Goal: Task Accomplishment & Management: Use online tool/utility

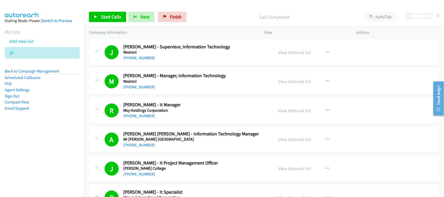
scroll to position [3082, 0]
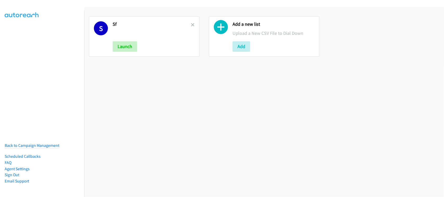
drag, startPoint x: 133, startPoint y: 96, endPoint x: 138, endPoint y: 92, distance: 6.7
click at [133, 96] on div "S Sf Launch Add a new list Upload a New CSV File to Dial Down Add" at bounding box center [263, 102] width 359 height 190
click at [191, 23] on icon at bounding box center [193, 25] width 4 height 4
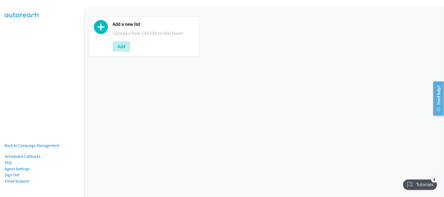
click at [149, 119] on div "Add a new list Upload a New CSV File to Dial Down Add" at bounding box center [263, 102] width 359 height 190
click at [124, 47] on button "Add" at bounding box center [122, 46] width 18 height 10
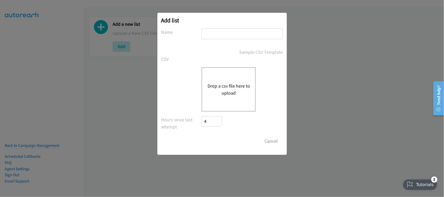
click at [244, 30] on input "text" at bounding box center [241, 34] width 81 height 11
type input "DATA"
click at [209, 99] on div "Drop a csv file here to upload" at bounding box center [228, 89] width 54 height 44
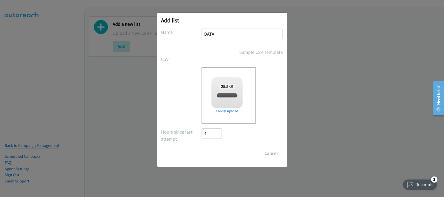
checkbox input "true"
click at [221, 154] on input "Save List" at bounding box center [215, 153] width 27 height 10
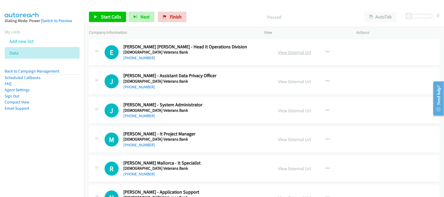
click at [289, 51] on link "View External Url" at bounding box center [294, 52] width 33 height 6
click at [143, 59] on link "+63 917 838 2133" at bounding box center [139, 57] width 32 height 5
click at [164, 88] on div "+63 927 483 6549" at bounding box center [194, 87] width 143 height 6
click at [140, 88] on link "+63 927 483 6549" at bounding box center [139, 86] width 32 height 5
click at [165, 89] on div "+63 927 483 6549" at bounding box center [194, 87] width 143 height 6
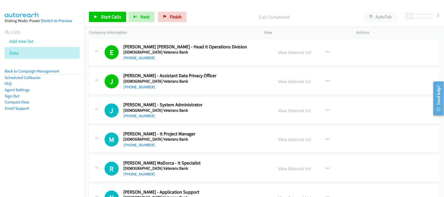
scroll to position [32, 0]
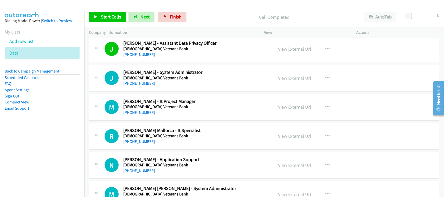
click at [145, 84] on link "+63 917 849 9429" at bounding box center [139, 83] width 32 height 5
click at [133, 113] on link "+63 927 297 3396" at bounding box center [139, 112] width 32 height 5
drag, startPoint x: 142, startPoint y: 140, endPoint x: 172, endPoint y: 140, distance: 29.9
click at [142, 140] on link "+63 947 879 8455" at bounding box center [139, 141] width 32 height 5
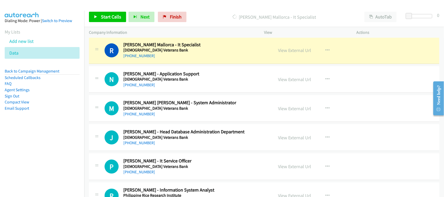
scroll to position [130, 0]
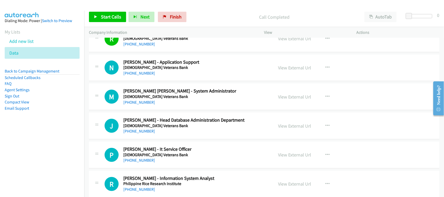
click at [168, 71] on div "+63 947 765 3687" at bounding box center [194, 73] width 143 height 6
click at [137, 72] on link "+63 947 765 3687" at bounding box center [139, 73] width 32 height 5
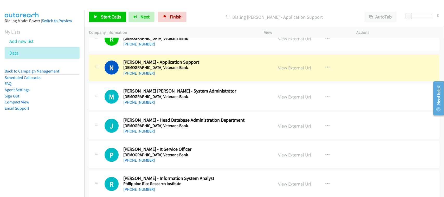
drag, startPoint x: 175, startPoint y: 79, endPoint x: 177, endPoint y: 76, distance: 3.4
click at [175, 79] on div "N Callback Scheduled Nicholo Kyle Buan - Application Support Philippine Veteran…" at bounding box center [264, 68] width 350 height 27
click at [287, 66] on link "View External Url" at bounding box center [294, 68] width 33 height 6
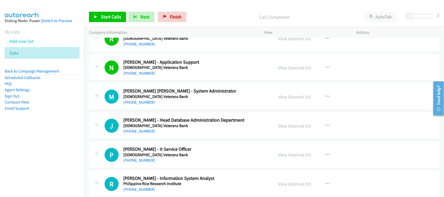
drag, startPoint x: 129, startPoint y: 102, endPoint x: 135, endPoint y: 99, distance: 6.6
click at [147, 101] on link "+63 917 317 0683" at bounding box center [139, 102] width 32 height 5
drag, startPoint x: 146, startPoint y: 133, endPoint x: 161, endPoint y: 133, distance: 15.6
click at [146, 133] on link "+63 929 796 4760" at bounding box center [139, 131] width 32 height 5
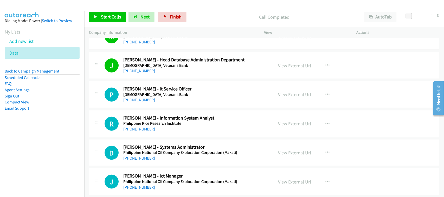
scroll to position [195, 0]
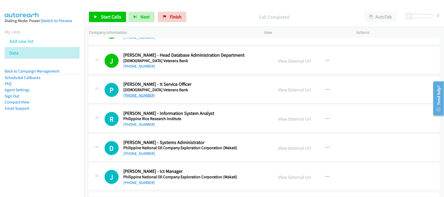
click at [138, 97] on link "+63 967 243 8736" at bounding box center [139, 95] width 32 height 5
drag, startPoint x: 141, startPoint y: 125, endPoint x: 161, endPoint y: 124, distance: 20.0
click at [141, 125] on link "+63 995 610 8038" at bounding box center [139, 124] width 32 height 5
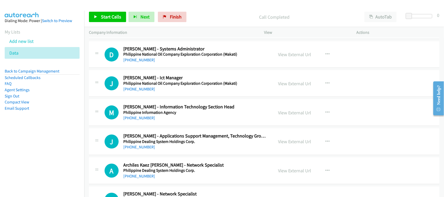
scroll to position [292, 0]
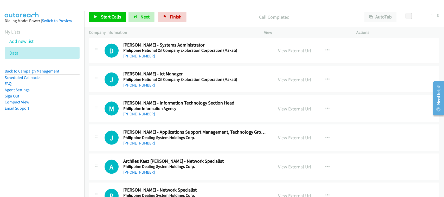
drag, startPoint x: 149, startPoint y: 57, endPoint x: 172, endPoint y: 58, distance: 23.5
click at [149, 57] on link "+63 917 118 2803" at bounding box center [139, 56] width 32 height 5
drag, startPoint x: 141, startPoint y: 86, endPoint x: 145, endPoint y: 85, distance: 4.3
click at [141, 86] on link "+63 917 501 1222" at bounding box center [139, 85] width 32 height 5
click at [163, 111] on h5 "Philippine Information Agency" at bounding box center [194, 108] width 143 height 5
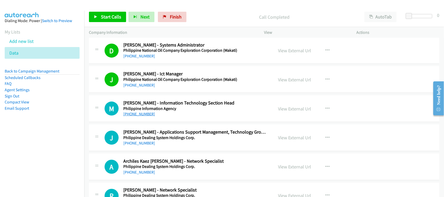
click at [143, 115] on link "+63 961 110 1134" at bounding box center [139, 113] width 32 height 5
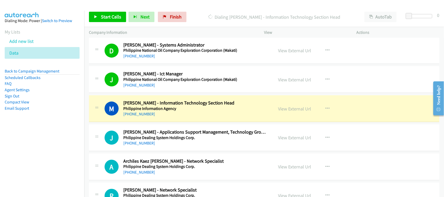
drag, startPoint x: 168, startPoint y: 121, endPoint x: 183, endPoint y: 118, distance: 15.3
click at [168, 121] on div "M Callback Scheduled Mart Ceneta - Information Technology Section Head Philippi…" at bounding box center [264, 108] width 350 height 27
click at [290, 108] on link "View External Url" at bounding box center [294, 109] width 33 height 6
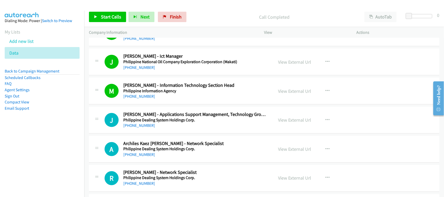
scroll to position [325, 0]
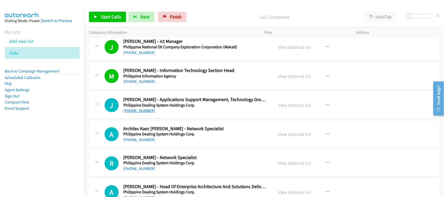
click at [142, 112] on link "+63 917 809 0882" at bounding box center [139, 110] width 32 height 5
click at [147, 142] on link "+63 917 843 5368" at bounding box center [139, 139] width 32 height 5
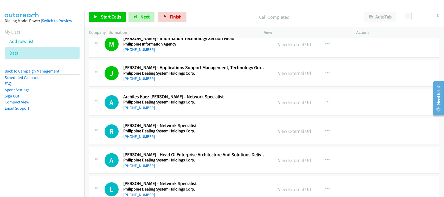
scroll to position [357, 0]
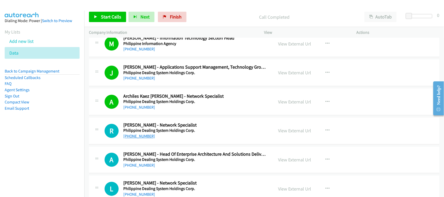
click at [143, 136] on link "+63 926 814 3133" at bounding box center [139, 136] width 32 height 5
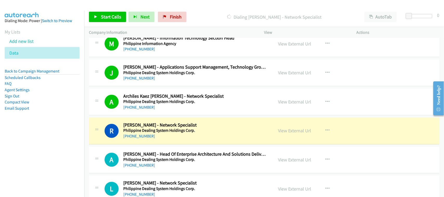
click at [168, 138] on div "+63 926 814 3133" at bounding box center [194, 136] width 143 height 6
click at [295, 131] on link "View External Url" at bounding box center [294, 131] width 33 height 6
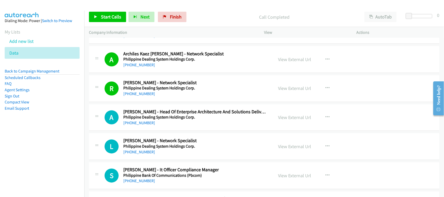
scroll to position [455, 0]
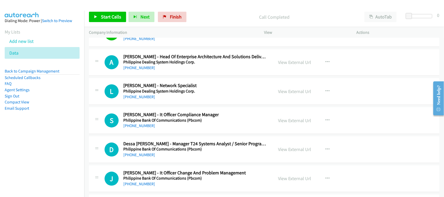
click at [142, 68] on link "+63 917 809 2195" at bounding box center [139, 67] width 32 height 5
drag, startPoint x: 139, startPoint y: 96, endPoint x: 142, endPoint y: 98, distance: 2.7
click at [139, 96] on link "+63 917 838 3108" at bounding box center [139, 97] width 32 height 5
drag, startPoint x: 36, startPoint y: 152, endPoint x: 76, endPoint y: 102, distance: 64.3
click at [36, 152] on nav "Dialing Mode: Power | Switch to Preview My Lists Add new list Data Back to Camp…" at bounding box center [42, 109] width 84 height 197
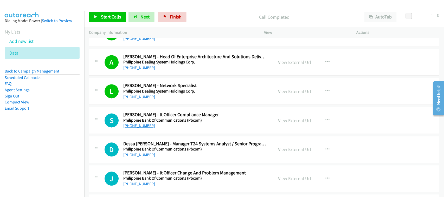
click at [146, 128] on link "+63 909 420 1580" at bounding box center [139, 125] width 32 height 5
click at [167, 135] on td "S Callback Scheduled Sunshine Cortez - It Officer Compliance Manager Philippine…" at bounding box center [263, 120] width 359 height 29
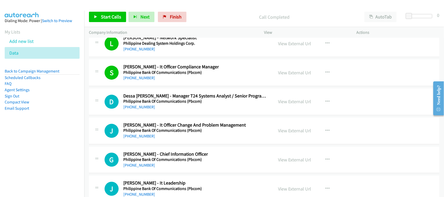
scroll to position [552, 0]
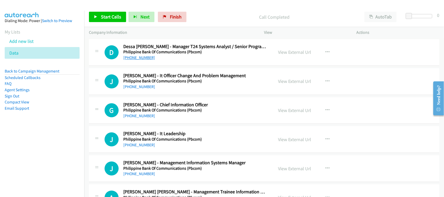
click at [150, 59] on link "+63 915 612 2287" at bounding box center [139, 57] width 32 height 5
click at [142, 89] on link "+63 915 103 2278" at bounding box center [139, 86] width 32 height 5
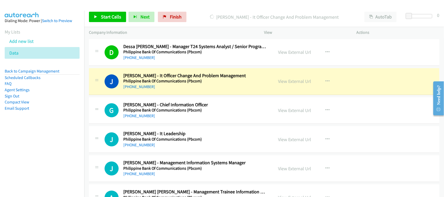
drag, startPoint x: 140, startPoint y: 115, endPoint x: 168, endPoint y: 114, distance: 28.3
click at [140, 115] on link "+63 917 818 3202" at bounding box center [139, 115] width 32 height 5
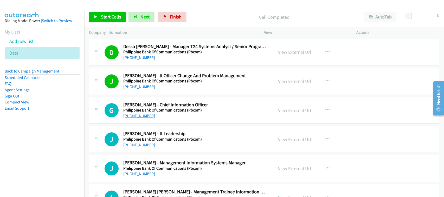
click at [143, 114] on link "+63 917 818 3202" at bounding box center [139, 115] width 32 height 5
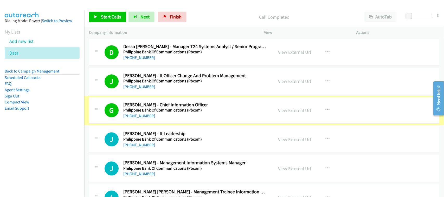
scroll to position [617, 0]
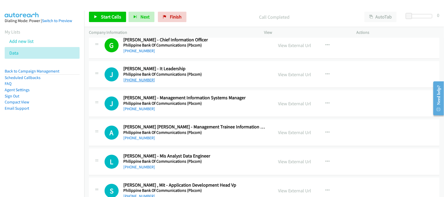
click at [146, 81] on link "+63 917 896 9590" at bounding box center [139, 79] width 32 height 5
click at [146, 109] on link "+63 918 992 9587" at bounding box center [139, 108] width 32 height 5
click at [143, 136] on link "+63 908 931 1142" at bounding box center [139, 137] width 32 height 5
click at [166, 147] on td "A Callback Scheduled Alexander Jan Calma - Management Trainee Information Secur…" at bounding box center [263, 132] width 359 height 29
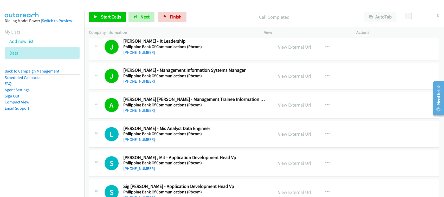
scroll to position [682, 0]
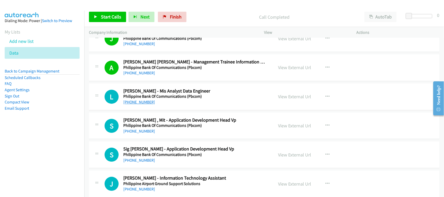
click at [137, 103] on link "+63 906 418 3494" at bounding box center [139, 102] width 32 height 5
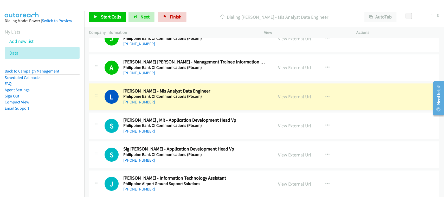
click at [160, 103] on div "+63 906 418 3494" at bounding box center [194, 102] width 143 height 6
click at [288, 97] on link "View External Url" at bounding box center [294, 97] width 33 height 6
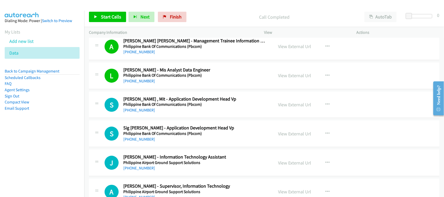
scroll to position [715, 0]
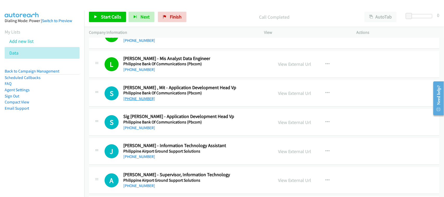
click at [139, 98] on link "+63 920 186 0801" at bounding box center [139, 98] width 32 height 5
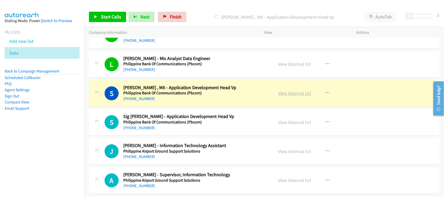
click at [285, 94] on link "View External Url" at bounding box center [294, 93] width 33 height 6
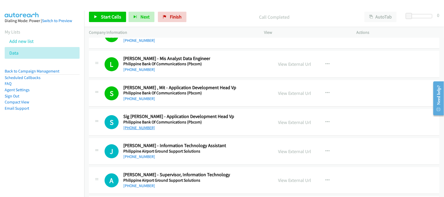
click at [135, 130] on link "+63 919 098 6993" at bounding box center [139, 127] width 32 height 5
click at [141, 158] on link "+63 936 718 6130" at bounding box center [139, 156] width 32 height 5
click at [156, 157] on div "+63 936 718 6130" at bounding box center [194, 157] width 143 height 6
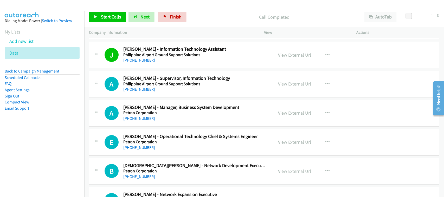
scroll to position [812, 0]
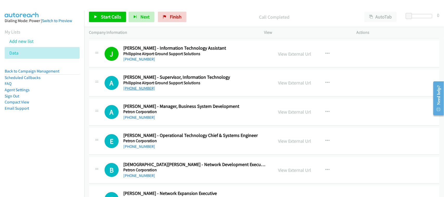
click at [143, 89] on link "+63 928 774 7008" at bounding box center [139, 88] width 32 height 5
click at [144, 119] on link "+63 917 567 5754" at bounding box center [139, 117] width 32 height 5
click at [143, 149] on link "+63 919 866 8635" at bounding box center [139, 146] width 32 height 5
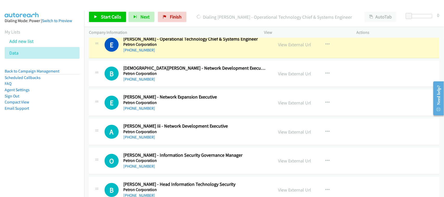
scroll to position [909, 0]
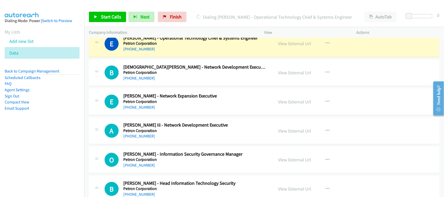
click at [160, 77] on div "+63 922 297 4885" at bounding box center [194, 78] width 143 height 6
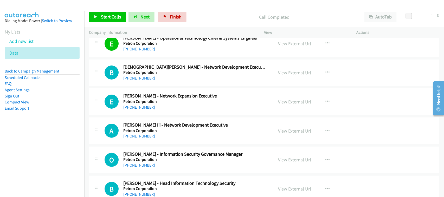
drag, startPoint x: 148, startPoint y: 80, endPoint x: 156, endPoint y: 78, distance: 8.9
click at [148, 80] on link "+63 922 297 4885" at bounding box center [139, 78] width 32 height 5
click at [135, 113] on div "E Callback Scheduled Ernesto Hernandez - Network Expansion Executive Petron Cor…" at bounding box center [264, 101] width 350 height 27
click at [138, 108] on link "+63 915 238 9386" at bounding box center [139, 107] width 32 height 5
drag, startPoint x: 146, startPoint y: 139, endPoint x: 150, endPoint y: 138, distance: 4.1
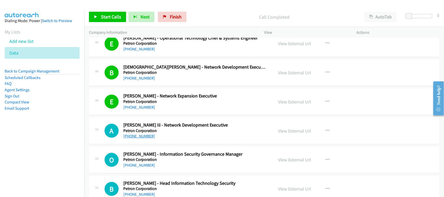
click at [146, 138] on link "+63 917 567 1539" at bounding box center [139, 136] width 32 height 5
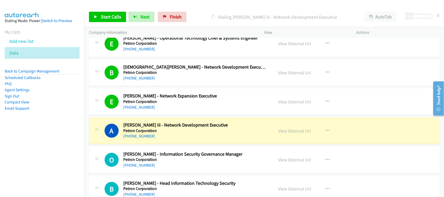
drag, startPoint x: 173, startPoint y: 141, endPoint x: 177, endPoint y: 141, distance: 4.2
click at [173, 141] on div "A Callback Scheduled Andrei Losare Iii - Network Development Executive Petron C…" at bounding box center [264, 130] width 350 height 27
click at [284, 134] on link "View External Url" at bounding box center [294, 131] width 33 height 6
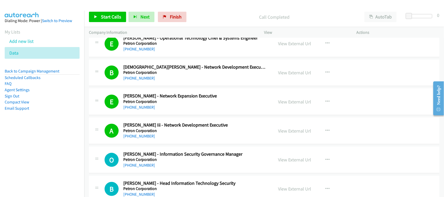
drag, startPoint x: 440, startPoint y: 78, endPoint x: 443, endPoint y: 198, distance: 120.6
click at [443, 119] on html "Need help? Resource Center AutoReach Help Help Get the help you need from our k…" at bounding box center [435, 97] width 15 height 41
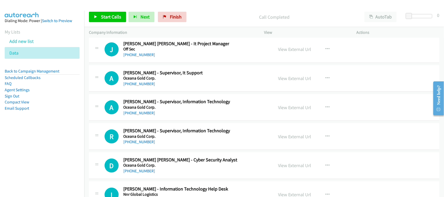
scroll to position [3747, 0]
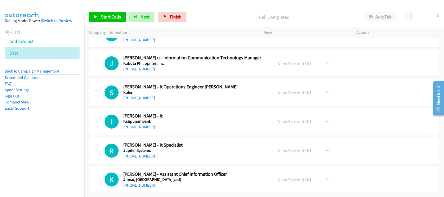
click at [141, 183] on link "[PHONE_NUMBER]" at bounding box center [139, 185] width 32 height 5
click at [142, 154] on link "[PHONE_NUMBER]" at bounding box center [139, 156] width 32 height 5
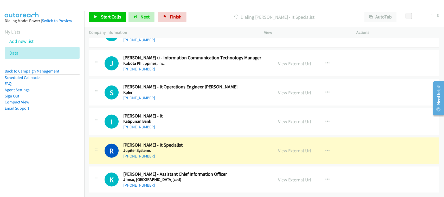
click at [168, 153] on div "[PHONE_NUMBER]" at bounding box center [194, 156] width 143 height 6
click at [280, 148] on link "View External Url" at bounding box center [294, 151] width 33 height 6
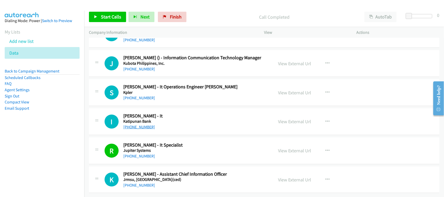
click at [141, 124] on link "[PHONE_NUMBER]" at bounding box center [139, 126] width 32 height 5
click at [176, 98] on div "S Callback Scheduled Sienna Sandra Rubio - It Operations Engineer Ii Kpler Asia…" at bounding box center [264, 92] width 350 height 27
click at [146, 95] on link "[PHONE_NUMBER]" at bounding box center [139, 97] width 32 height 5
click at [149, 67] on link "+63 999 748 9516" at bounding box center [139, 69] width 32 height 5
click at [151, 68] on div "J Callback Scheduled Jeric Bryan Lim () - Information Communication Technology …" at bounding box center [264, 63] width 350 height 27
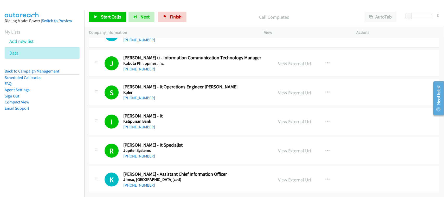
scroll to position [3650, 0]
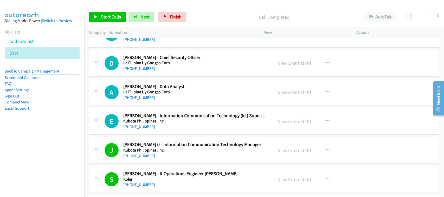
click at [140, 129] on link "+63 956 512 6947" at bounding box center [139, 126] width 32 height 5
click at [141, 100] on link "+63 948 529 3377" at bounding box center [139, 97] width 32 height 5
click at [166, 77] on div "D Callback Scheduled Dennis Villamiel - Chief Security Officer La Filipina Uy G…" at bounding box center [264, 63] width 350 height 27
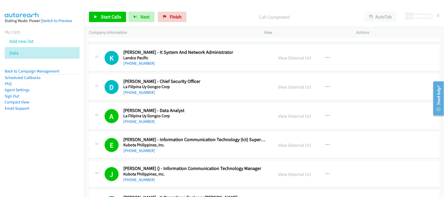
scroll to position [3585, 0]
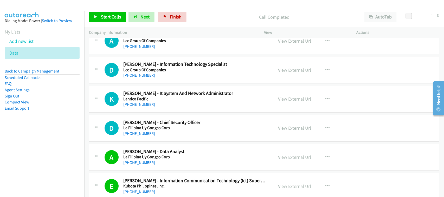
click at [143, 108] on div "[PHONE_NUMBER]" at bounding box center [194, 104] width 143 height 6
click at [149, 107] on link "[PHONE_NUMBER]" at bounding box center [139, 104] width 32 height 5
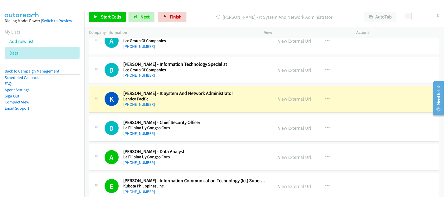
click at [173, 108] on div "[PHONE_NUMBER]" at bounding box center [194, 104] width 143 height 6
click at [295, 102] on link "View External Url" at bounding box center [294, 99] width 33 height 6
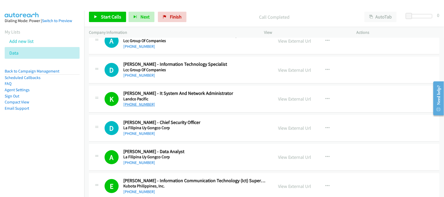
click at [140, 107] on link "[PHONE_NUMBER]" at bounding box center [139, 104] width 32 height 5
click at [158, 108] on div "[PHONE_NUMBER]" at bounding box center [194, 104] width 143 height 6
drag, startPoint x: 129, startPoint y: 81, endPoint x: 140, endPoint y: 81, distance: 11.2
click at [143, 78] on link "[PHONE_NUMBER]" at bounding box center [139, 75] width 32 height 5
drag, startPoint x: 141, startPoint y: 82, endPoint x: 194, endPoint y: 86, distance: 53.6
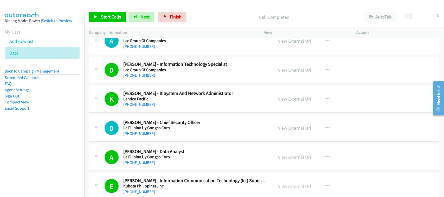
click at [141, 78] on link "[PHONE_NUMBER]" at bounding box center [139, 75] width 32 height 5
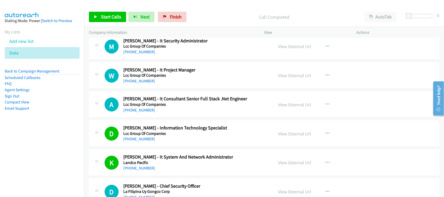
scroll to position [3520, 0]
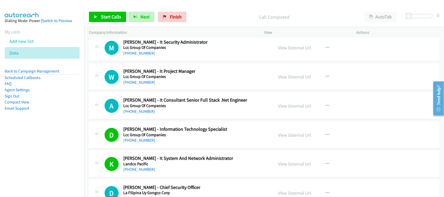
click at [166, 85] on div "[PHONE_NUMBER]" at bounding box center [194, 82] width 143 height 6
click at [148, 114] on link "[PHONE_NUMBER]" at bounding box center [139, 111] width 32 height 5
drag, startPoint x: 142, startPoint y: 87, endPoint x: 150, endPoint y: 88, distance: 7.9
click at [142, 85] on link "[PHONE_NUMBER]" at bounding box center [139, 82] width 32 height 5
click at [142, 56] on link "[PHONE_NUMBER]" at bounding box center [139, 53] width 32 height 5
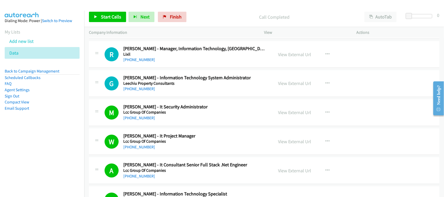
scroll to position [3455, 0]
drag, startPoint x: 141, startPoint y: 94, endPoint x: 203, endPoint y: 103, distance: 62.3
click at [141, 91] on link "[PHONE_NUMBER]" at bounding box center [139, 89] width 32 height 5
drag, startPoint x: 142, startPoint y: 63, endPoint x: 150, endPoint y: 64, distance: 7.8
click at [142, 62] on link "[PHONE_NUMBER]" at bounding box center [139, 59] width 32 height 5
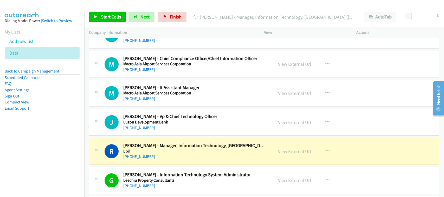
scroll to position [3357, 0]
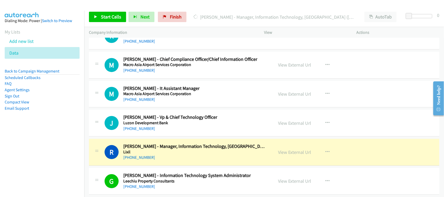
click at [174, 166] on div "R Callback Scheduled Rhoderick Gatbunton - Manager, Information Technology, Ase…" at bounding box center [264, 152] width 350 height 27
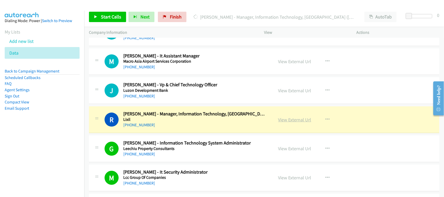
click at [283, 123] on link "View External Url" at bounding box center [294, 120] width 33 height 6
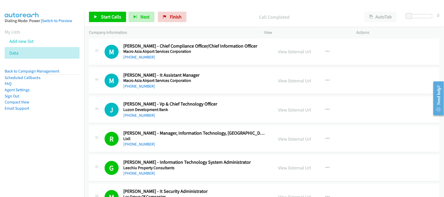
scroll to position [3357, 0]
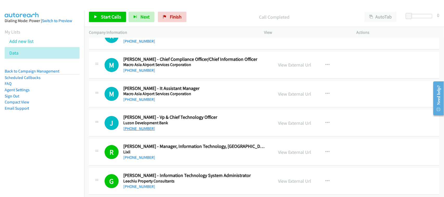
click at [145, 131] on link "[PHONE_NUMBER]" at bounding box center [139, 128] width 32 height 5
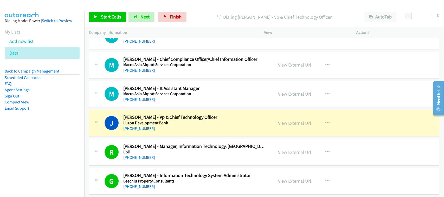
click at [168, 132] on div "[PHONE_NUMBER]" at bounding box center [194, 128] width 143 height 6
click at [296, 126] on link "View External Url" at bounding box center [294, 123] width 33 height 6
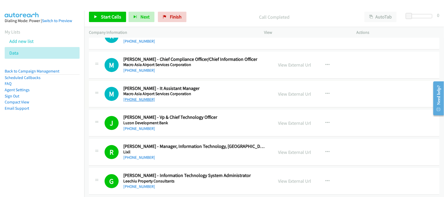
click at [150, 102] on link "[PHONE_NUMBER]" at bounding box center [139, 99] width 32 height 5
click at [149, 74] on div "[PHONE_NUMBER]" at bounding box center [194, 70] width 143 height 6
click at [147, 73] on link "[PHONE_NUMBER]" at bounding box center [139, 70] width 32 height 5
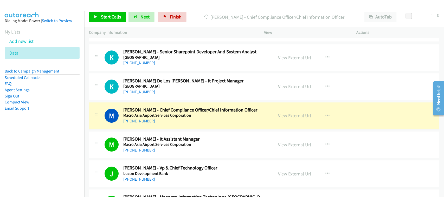
scroll to position [3292, 0]
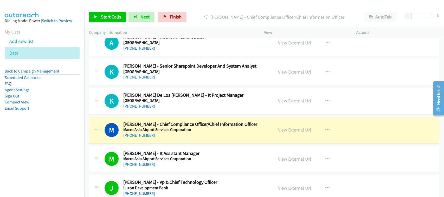
click at [173, 103] on h5 "[GEOGRAPHIC_DATA]" at bounding box center [194, 100] width 143 height 5
click at [176, 138] on div "[PHONE_NUMBER]" at bounding box center [194, 135] width 143 height 6
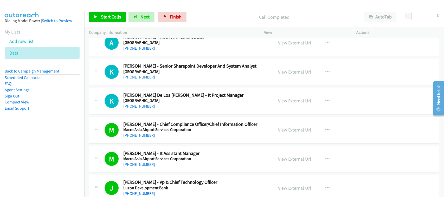
click at [176, 114] on div "K Callback Scheduled Katherine De Los Santos - It Project Manager Makati Medica…" at bounding box center [264, 101] width 350 height 27
click at [137, 109] on link "[PHONE_NUMBER]" at bounding box center [139, 106] width 32 height 5
click at [146, 80] on link "+63 947 490 2262" at bounding box center [139, 77] width 32 height 5
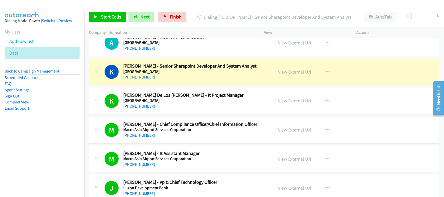
click at [174, 80] on div "+63 947 490 2262" at bounding box center [194, 77] width 143 height 6
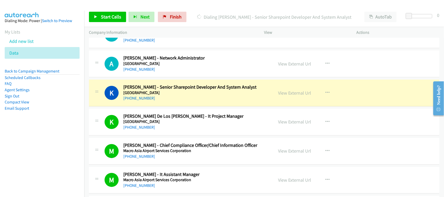
scroll to position [3260, 0]
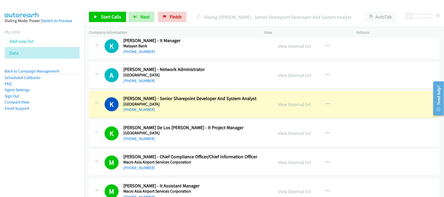
click at [174, 113] on div "+63 947 490 2262" at bounding box center [194, 110] width 143 height 6
click at [280, 107] on link "View External Url" at bounding box center [294, 104] width 33 height 6
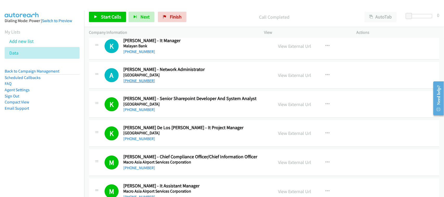
click at [140, 83] on link "[PHONE_NUMBER]" at bounding box center [139, 80] width 32 height 5
click at [145, 54] on link "[PHONE_NUMBER]" at bounding box center [139, 51] width 32 height 5
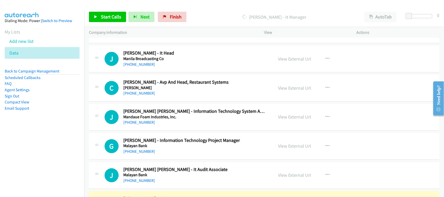
scroll to position [3195, 0]
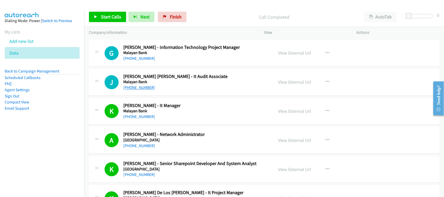
click at [142, 90] on link "[PHONE_NUMBER]" at bounding box center [139, 87] width 32 height 5
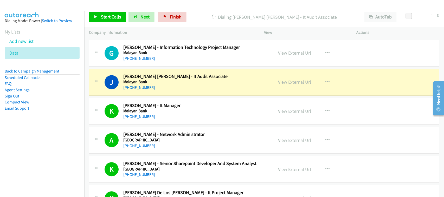
scroll to position [3130, 0]
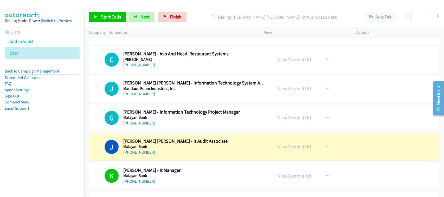
click at [177, 156] on div "[PHONE_NUMBER]" at bounding box center [194, 152] width 143 height 6
click at [292, 150] on link "View External Url" at bounding box center [294, 147] width 33 height 6
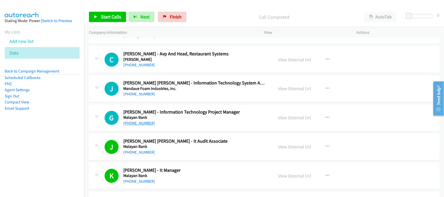
click at [144, 126] on link "[PHONE_NUMBER]" at bounding box center [139, 123] width 32 height 5
drag, startPoint x: 147, startPoint y: 100, endPoint x: 158, endPoint y: 98, distance: 11.0
click at [147, 97] on link "[PHONE_NUMBER]" at bounding box center [139, 94] width 32 height 5
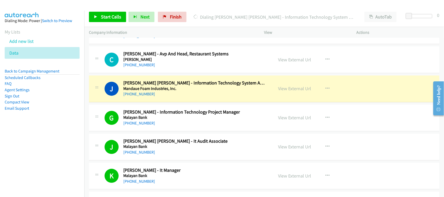
click at [166, 102] on div "J Callback Scheduled Jose Niel Pacana - Information Technology System Administr…" at bounding box center [264, 89] width 350 height 27
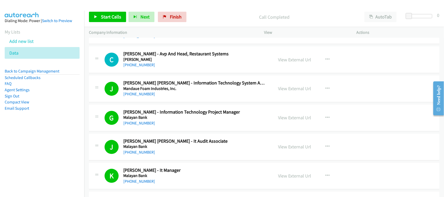
click at [138, 68] on link "+63 917 827 2272" at bounding box center [139, 65] width 32 height 5
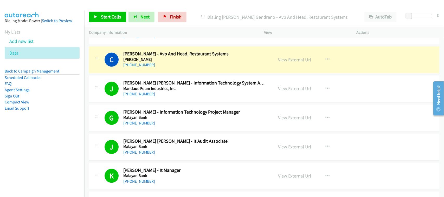
drag, startPoint x: 150, startPoint y: 68, endPoint x: 172, endPoint y: 76, distance: 23.6
click at [150, 68] on link "+63 917 827 2272" at bounding box center [139, 65] width 32 height 5
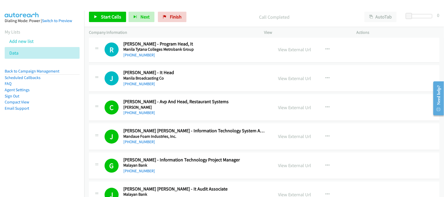
scroll to position [3065, 0]
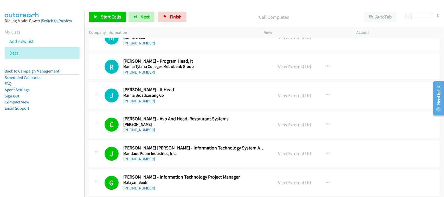
drag, startPoint x: 134, startPoint y: 105, endPoint x: 156, endPoint y: 105, distance: 22.6
click at [134, 104] on link "[PHONE_NUMBER]" at bounding box center [139, 101] width 32 height 5
click at [136, 75] on link "[PHONE_NUMBER]" at bounding box center [139, 72] width 32 height 5
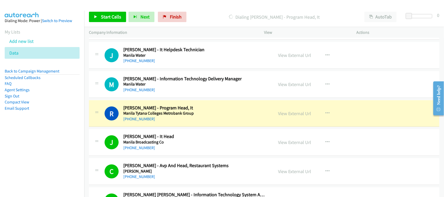
scroll to position [3000, 0]
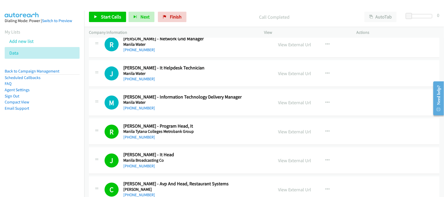
click at [142, 140] on link "[PHONE_NUMBER]" at bounding box center [139, 137] width 32 height 5
click at [137, 109] on div "[PHONE_NUMBER]" at bounding box center [194, 108] width 143 height 6
click at [138, 110] on link "[PHONE_NUMBER]" at bounding box center [139, 107] width 32 height 5
click at [147, 81] on link "[PHONE_NUMBER]" at bounding box center [139, 78] width 32 height 5
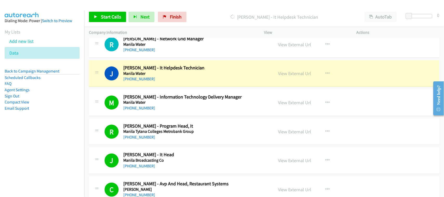
scroll to position [2968, 0]
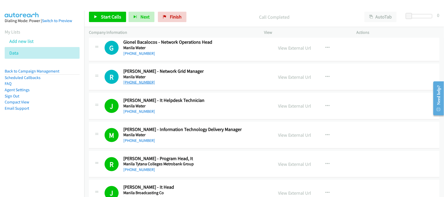
drag, startPoint x: 138, startPoint y: 88, endPoint x: 149, endPoint y: 87, distance: 11.6
click at [138, 85] on link "[PHONE_NUMBER]" at bounding box center [139, 82] width 32 height 5
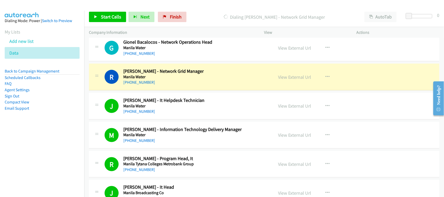
click at [168, 84] on div "[PHONE_NUMBER]" at bounding box center [194, 82] width 143 height 6
click at [280, 80] on link "View External Url" at bounding box center [294, 77] width 33 height 6
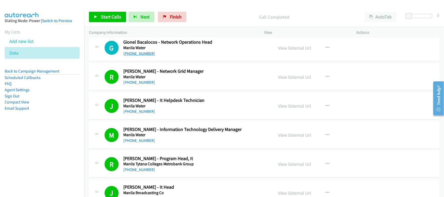
click at [146, 56] on link "[PHONE_NUMBER]" at bounding box center [139, 53] width 32 height 5
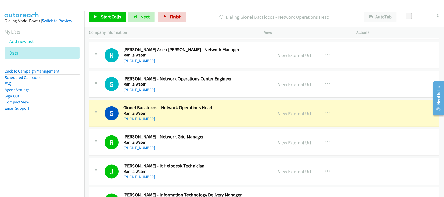
scroll to position [2903, 0]
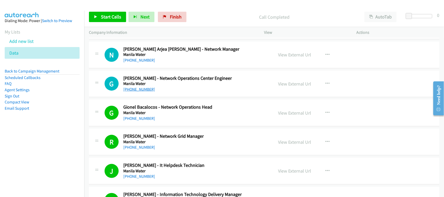
click at [137, 92] on link "[PHONE_NUMBER]" at bounding box center [139, 89] width 32 height 5
click at [127, 63] on link "[PHONE_NUMBER]" at bounding box center [139, 60] width 32 height 5
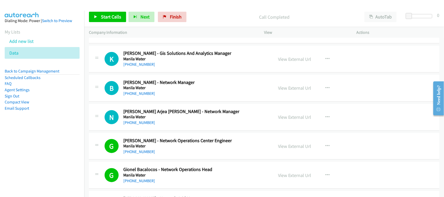
scroll to position [2838, 0]
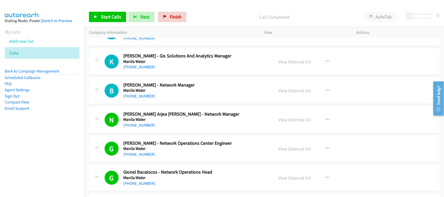
drag, startPoint x: 144, startPoint y: 98, endPoint x: 155, endPoint y: 98, distance: 10.4
click at [144, 98] on link "[PHONE_NUMBER]" at bounding box center [139, 96] width 32 height 5
click at [170, 70] on div "+63 906 352 4817" at bounding box center [194, 67] width 143 height 6
click at [142, 69] on link "+63 906 352 4817" at bounding box center [139, 66] width 32 height 5
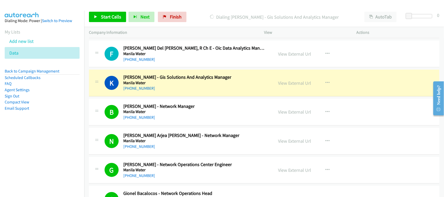
scroll to position [2773, 0]
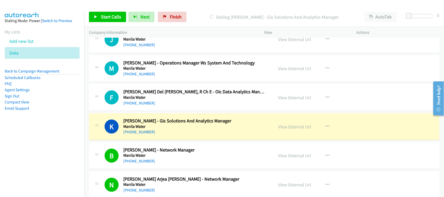
click at [167, 100] on h5 "Manila Water" at bounding box center [194, 97] width 143 height 5
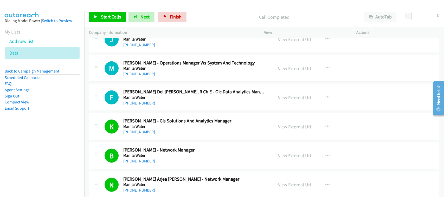
click at [140, 104] on div "+63 917 585 8464" at bounding box center [194, 103] width 143 height 6
click at [143, 105] on link "+63 917 585 8464" at bounding box center [139, 103] width 32 height 5
click at [132, 105] on link "+63 917 585 8464" at bounding box center [139, 103] width 32 height 5
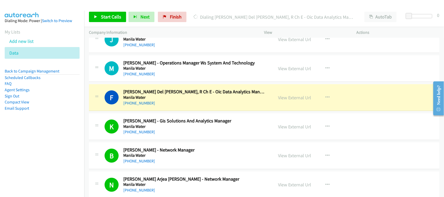
click at [173, 106] on div "+63 917 585 8464" at bounding box center [194, 103] width 143 height 6
click at [300, 101] on link "View External Url" at bounding box center [294, 98] width 33 height 6
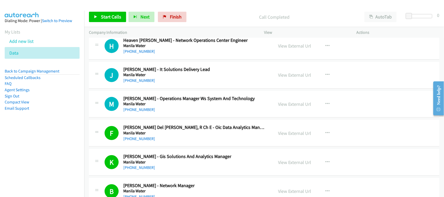
scroll to position [2708, 0]
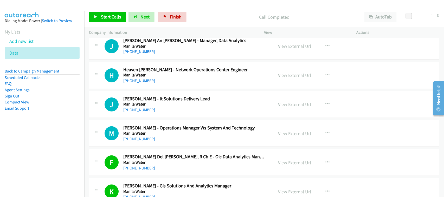
click at [136, 142] on div "+63 917 620 5925" at bounding box center [194, 139] width 143 height 6
click at [136, 141] on link "+63 917 620 5925" at bounding box center [139, 138] width 32 height 5
click at [146, 112] on link "[PHONE_NUMBER]" at bounding box center [139, 109] width 32 height 5
click at [159, 94] on td "J Callback Scheduled Jogie Castellano - It Solutions Delivery Lead Manila Water…" at bounding box center [263, 104] width 359 height 29
click at [140, 83] on link "[PHONE_NUMBER]" at bounding box center [139, 80] width 32 height 5
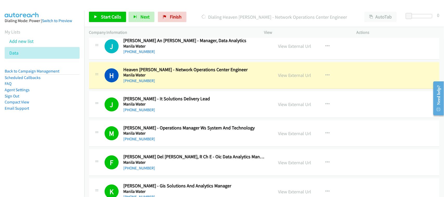
click at [168, 84] on div "[PHONE_NUMBER]" at bounding box center [194, 81] width 143 height 6
click at [287, 78] on link "View External Url" at bounding box center [294, 75] width 33 height 6
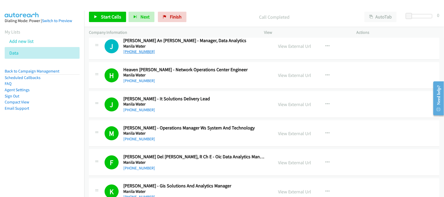
click at [151, 54] on link "+63 917 506 1725" at bounding box center [139, 51] width 32 height 5
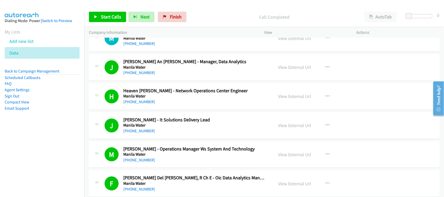
scroll to position [2675, 0]
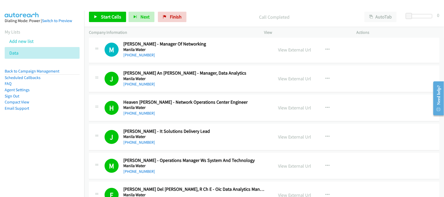
drag, startPoint x: 138, startPoint y: 58, endPoint x: 172, endPoint y: 58, distance: 34.0
click at [138, 57] on link "+63 949 736 7456" at bounding box center [139, 54] width 32 height 5
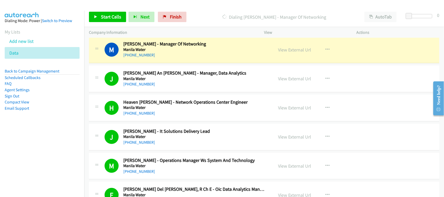
scroll to position [2610, 0]
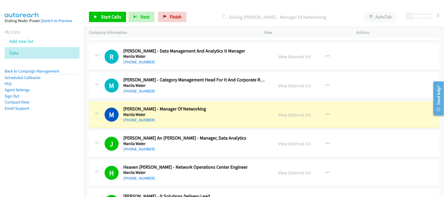
click at [168, 94] on div "[PHONE_NUMBER]" at bounding box center [194, 91] width 143 height 6
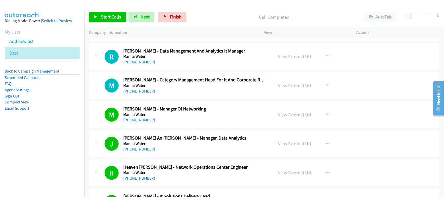
click at [137, 94] on link "[PHONE_NUMBER]" at bounding box center [139, 91] width 32 height 5
drag, startPoint x: 168, startPoint y: 81, endPoint x: 197, endPoint y: 82, distance: 29.9
click at [168, 81] on h2 "[PERSON_NAME] - Category Management Head For It And Corporate Requirements" at bounding box center [194, 80] width 143 height 6
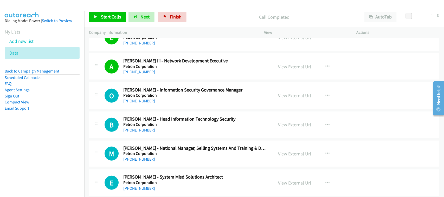
scroll to position [976, 0]
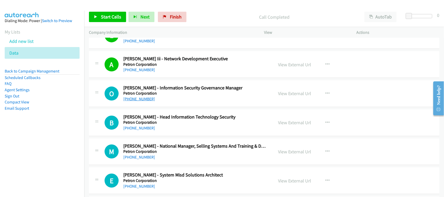
click at [135, 101] on link "+63 928 521 2783" at bounding box center [139, 98] width 32 height 5
click at [136, 128] on link "+63 919 071 2660" at bounding box center [139, 127] width 32 height 5
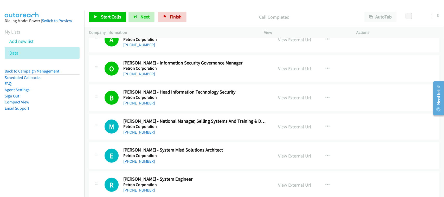
scroll to position [1008, 0]
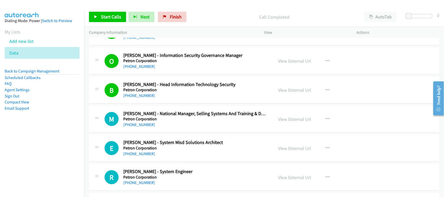
click at [144, 126] on link "+63 917 567 1556" at bounding box center [139, 124] width 32 height 5
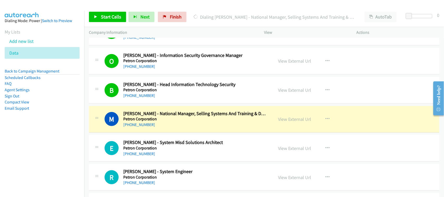
click at [171, 131] on div "M Callback Scheduled Michael Flores - National Manager, Selling Systems And Tra…" at bounding box center [264, 119] width 350 height 27
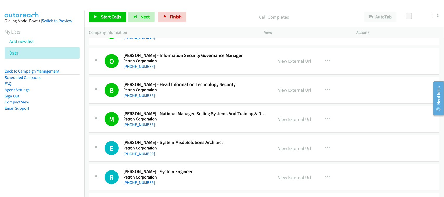
drag, startPoint x: 144, startPoint y: 153, endPoint x: 148, endPoint y: 151, distance: 4.9
click at [144, 153] on link "+63 945 265 3150" at bounding box center [139, 153] width 32 height 5
click at [171, 153] on div "+63 945 265 3150" at bounding box center [194, 154] width 143 height 6
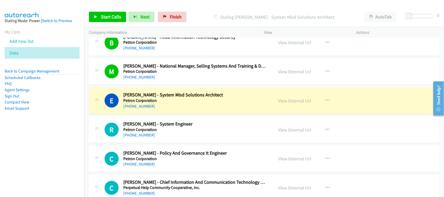
scroll to position [1073, 0]
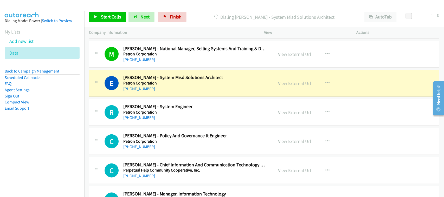
click at [168, 95] on div "E Callback Scheduled Earvin Osila - System Misd Solutions Architect Petron Corp…" at bounding box center [264, 83] width 350 height 27
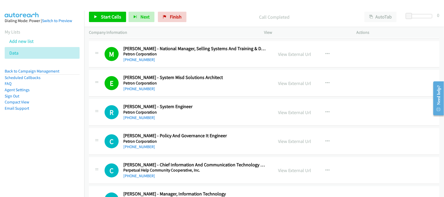
drag, startPoint x: 150, startPoint y: 120, endPoint x: 176, endPoint y: 121, distance: 26.0
click at [150, 120] on link "+63 917 567 2372" at bounding box center [139, 117] width 32 height 5
drag, startPoint x: 159, startPoint y: 141, endPoint x: 159, endPoint y: 144, distance: 3.1
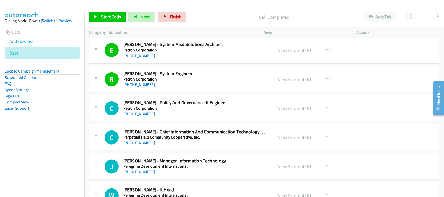
scroll to position [1138, 0]
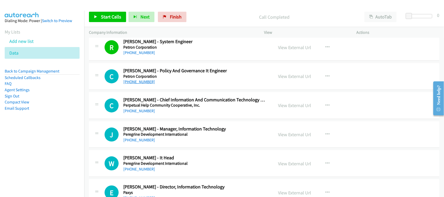
click at [136, 81] on link "+63 905 392 3274" at bounding box center [139, 81] width 32 height 5
click at [154, 116] on div "C Callback Scheduled Carl Kelvin Segovia - Chief Information And Communication …" at bounding box center [264, 105] width 350 height 27
click at [143, 111] on link "+63 917 710 4530" at bounding box center [139, 110] width 32 height 5
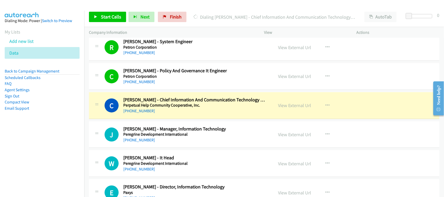
click at [167, 119] on div "C Callback Scheduled Carl Kelvin Segovia - Chief Information And Communication …" at bounding box center [264, 105] width 350 height 27
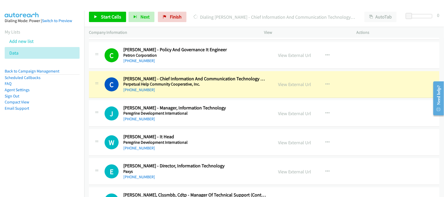
scroll to position [1171, 0]
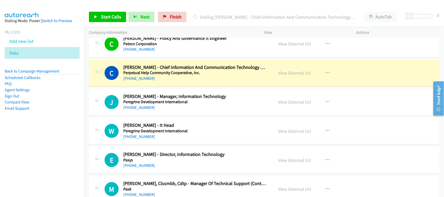
click at [169, 111] on div "+63 999 888 2222" at bounding box center [194, 107] width 143 height 6
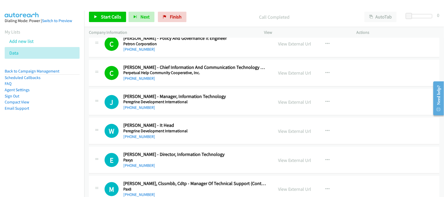
click at [161, 104] on h5 "Peregrine Development International" at bounding box center [194, 101] width 143 height 5
click at [137, 109] on link "+63 999 888 2222" at bounding box center [139, 107] width 32 height 5
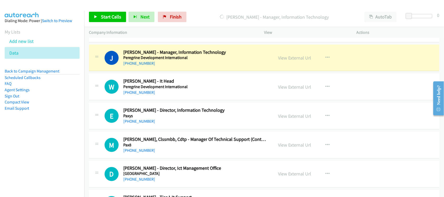
scroll to position [1203, 0]
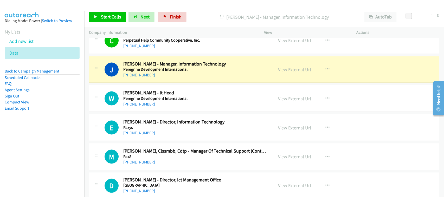
drag, startPoint x: 164, startPoint y: 77, endPoint x: 170, endPoint y: 77, distance: 6.0
click at [164, 77] on div "+63 999 888 2222" at bounding box center [194, 75] width 143 height 6
click at [301, 71] on link "View External Url" at bounding box center [294, 70] width 33 height 6
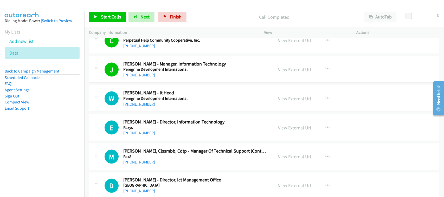
click at [142, 107] on link "+63 999 888 7070" at bounding box center [139, 104] width 32 height 5
click at [134, 135] on link "+63 919 088 5580" at bounding box center [139, 132] width 32 height 5
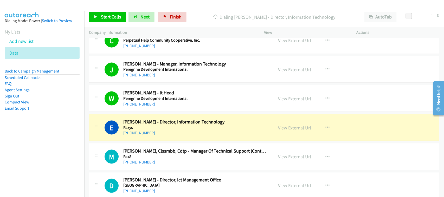
click at [169, 132] on div "+63 919 088 5580" at bounding box center [194, 133] width 143 height 6
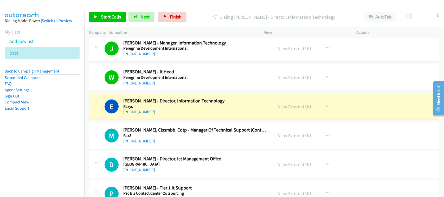
scroll to position [1235, 0]
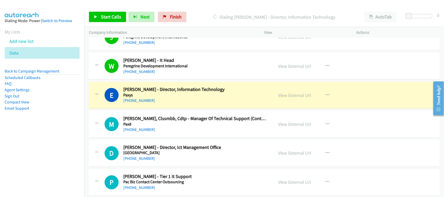
click at [178, 97] on h5 "Paxys" at bounding box center [194, 94] width 143 height 5
click at [297, 95] on link "View External Url" at bounding box center [294, 95] width 33 height 6
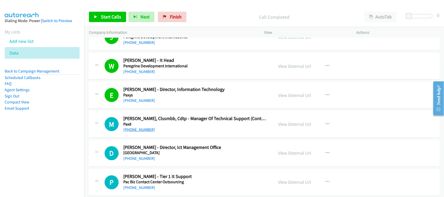
click at [140, 132] on link "+63 928 505 6324" at bounding box center [139, 129] width 32 height 5
click at [141, 132] on link "+63 928 505 6324" at bounding box center [139, 129] width 32 height 5
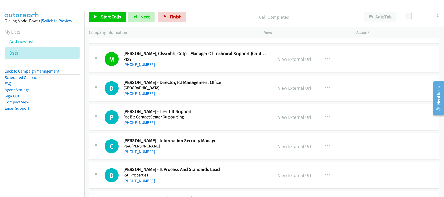
click at [146, 95] on link "+63 915 210 8853" at bounding box center [139, 93] width 32 height 5
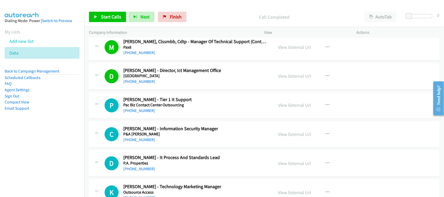
scroll to position [1333, 0]
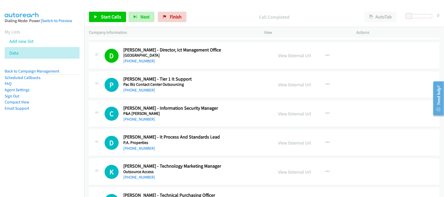
click at [168, 100] on td "P Callback Scheduled Paul John Narvas - Tier 1 It Support Pac Biz Contact Cente…" at bounding box center [263, 84] width 359 height 29
click at [136, 92] on link "+63 975 268 3761" at bounding box center [139, 90] width 32 height 5
click at [168, 116] on h5 "P&A Grant Thornton" at bounding box center [194, 113] width 143 height 5
click at [141, 120] on link "+63 969 636 6107" at bounding box center [139, 119] width 32 height 5
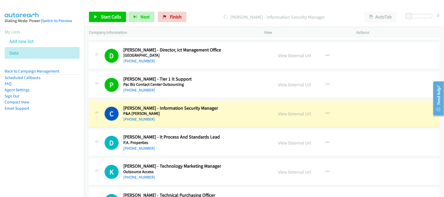
click at [160, 150] on div "+63 908 564 6482" at bounding box center [194, 149] width 143 height 6
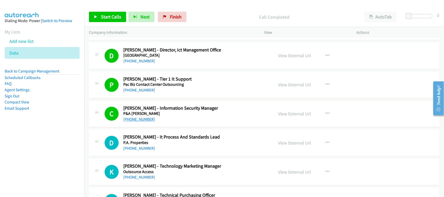
click at [140, 122] on link "+63 969 636 6107" at bounding box center [139, 119] width 32 height 5
click at [143, 149] on link "+63 908 564 6482" at bounding box center [139, 148] width 32 height 5
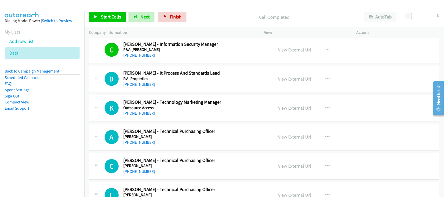
scroll to position [1398, 0]
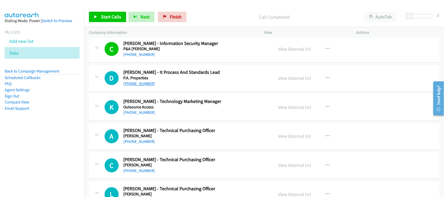
drag, startPoint x: 142, startPoint y: 84, endPoint x: 147, endPoint y: 83, distance: 5.5
click at [142, 84] on link "+63 908 564 6482" at bounding box center [139, 83] width 32 height 5
click at [143, 115] on link "+63 915 064 2017" at bounding box center [139, 112] width 32 height 5
click at [146, 144] on link "+63 956 468 0626" at bounding box center [139, 141] width 32 height 5
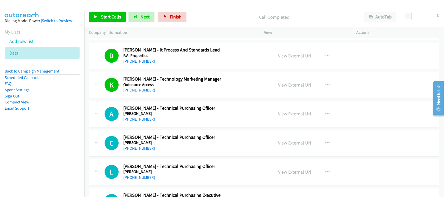
scroll to position [1430, 0]
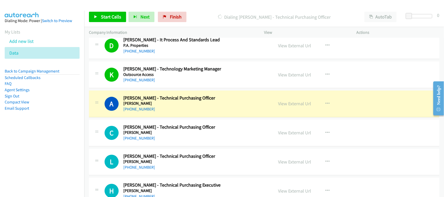
click at [161, 108] on div "+63 956 468 0626" at bounding box center [194, 109] width 143 height 6
click at [285, 106] on link "View External Url" at bounding box center [294, 104] width 33 height 6
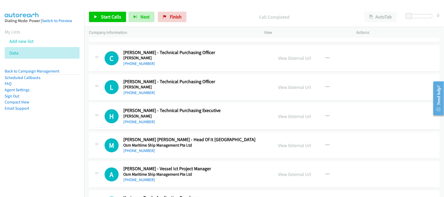
scroll to position [1495, 0]
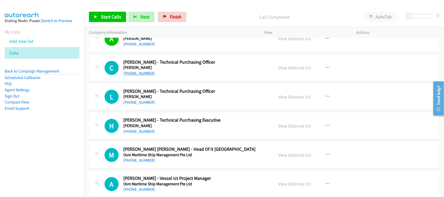
click at [143, 76] on link "+63 998 543 7228" at bounding box center [139, 73] width 32 height 5
drag, startPoint x: 146, startPoint y: 106, endPoint x: 155, endPoint y: 107, distance: 8.6
click at [146, 105] on link "+63 999 325 8195" at bounding box center [139, 102] width 32 height 5
click at [148, 133] on link "+63 999 227 2235" at bounding box center [139, 131] width 32 height 5
click at [167, 148] on div "M Callback Scheduled Marte Pocholo Lacson - Head Of It Philippines Osm Maritime…" at bounding box center [264, 155] width 350 height 27
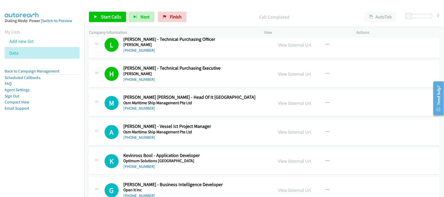
scroll to position [1528, 0]
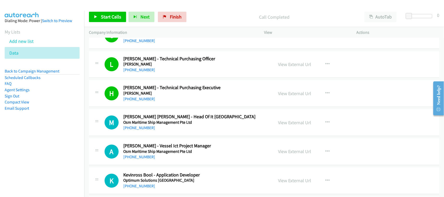
click at [146, 129] on link "+63 917 560 7105" at bounding box center [139, 127] width 32 height 5
click at [297, 123] on link "View External Url" at bounding box center [294, 123] width 33 height 6
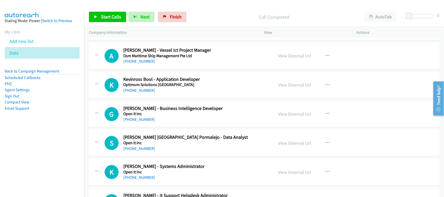
scroll to position [1625, 0]
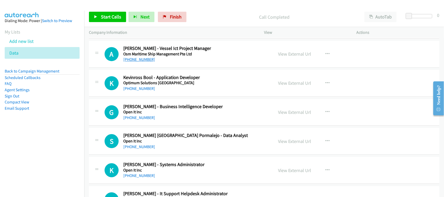
click at [138, 61] on link "+63 920 959 6620" at bounding box center [139, 59] width 32 height 5
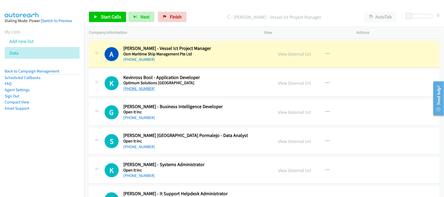
click at [137, 90] on link "+63 915 126 6184" at bounding box center [139, 88] width 32 height 5
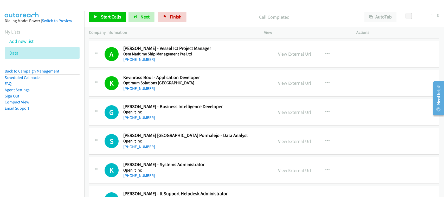
click at [173, 110] on h2 "Gerald Macasieb - Business Intelligence Developer" at bounding box center [194, 107] width 143 height 6
click at [138, 120] on link "+63 906 371 2448" at bounding box center [139, 117] width 32 height 5
drag, startPoint x: 130, startPoint y: 143, endPoint x: 132, endPoint y: 146, distance: 3.0
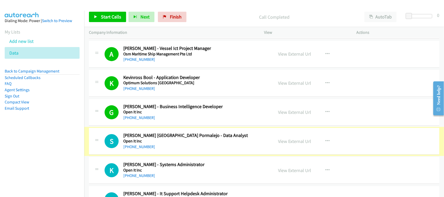
click at [134, 150] on div "+63 977 313 8630" at bounding box center [194, 147] width 143 height 6
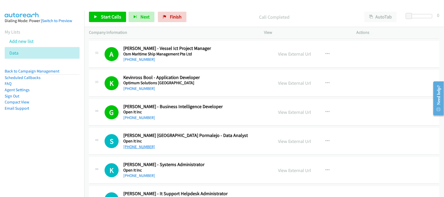
click at [150, 148] on link "+63 977 313 8630" at bounding box center [139, 146] width 32 height 5
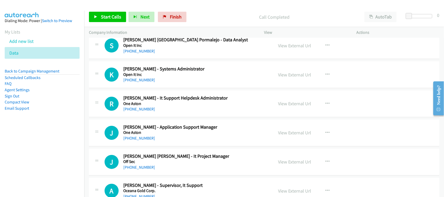
scroll to position [1723, 0]
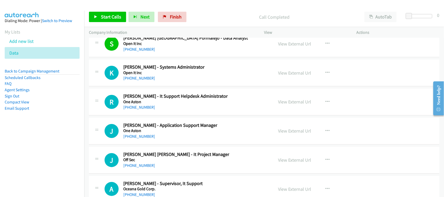
drag, startPoint x: 142, startPoint y: 83, endPoint x: 156, endPoint y: 80, distance: 14.0
click at [142, 81] on link "+63 977 687 4420" at bounding box center [139, 78] width 32 height 5
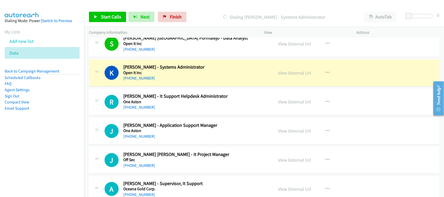
click at [171, 86] on div "K Callback Scheduled Kevin Lucernas - Systems Administrator Open It Inc Asia/Ma…" at bounding box center [264, 72] width 350 height 27
click at [299, 76] on link "View External Url" at bounding box center [294, 73] width 33 height 6
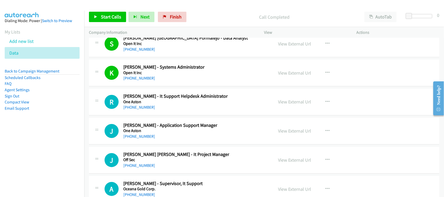
click at [144, 107] on div "+63 917 490 2295" at bounding box center [194, 107] width 143 height 6
click at [143, 108] on link "+63 917 490 2295" at bounding box center [139, 107] width 32 height 5
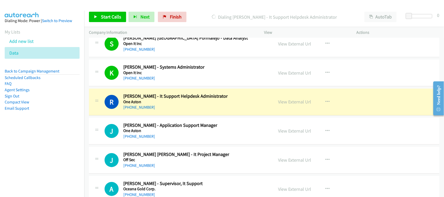
click at [165, 110] on div "+63 917 490 2295" at bounding box center [194, 107] width 143 height 6
click at [302, 102] on link "View External Url" at bounding box center [294, 102] width 33 height 6
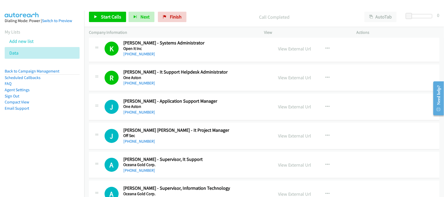
scroll to position [1788, 0]
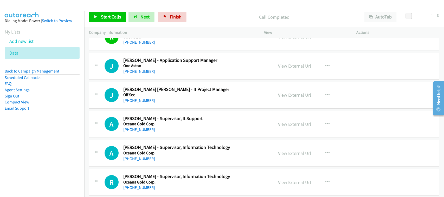
click at [146, 71] on link "+63 917 791 8905" at bounding box center [139, 71] width 32 height 5
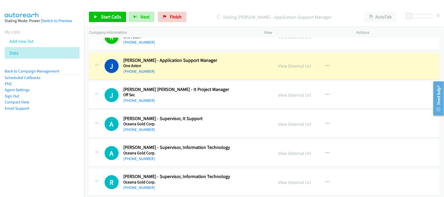
click at [49, 147] on nav "Dialing Mode: Power | Switch to Preview My Lists Add new list Data Back to Camp…" at bounding box center [42, 109] width 84 height 197
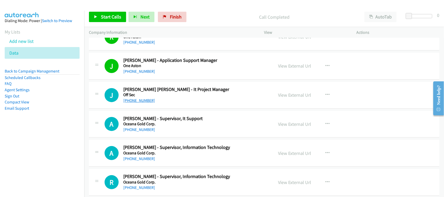
click at [141, 103] on link "+63 977 668 1754" at bounding box center [139, 100] width 32 height 5
click at [145, 132] on link "+63 906 398 6526" at bounding box center [139, 129] width 32 height 5
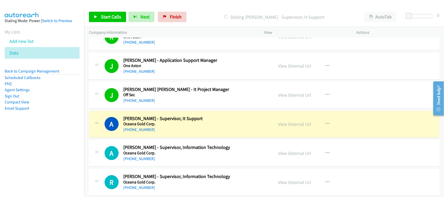
click at [151, 127] on h5 "Oceana Gold Corp." at bounding box center [194, 123] width 143 height 5
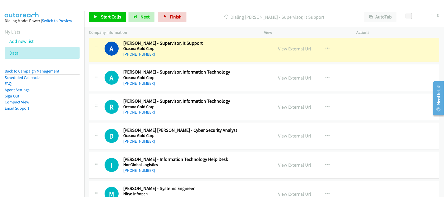
scroll to position [1853, 0]
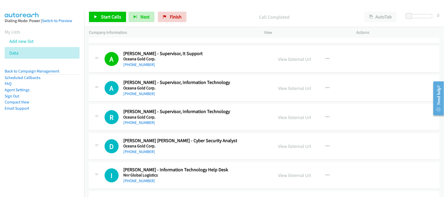
click at [169, 97] on div "+63 917 577 7694" at bounding box center [194, 94] width 143 height 6
click at [143, 96] on link "+63 917 577 7694" at bounding box center [139, 93] width 32 height 5
click at [136, 126] on div "+63 917 866 1821" at bounding box center [194, 123] width 143 height 6
click at [137, 125] on link "+63 917 866 1821" at bounding box center [139, 122] width 32 height 5
drag, startPoint x: 143, startPoint y: 127, endPoint x: 178, endPoint y: 125, distance: 34.6
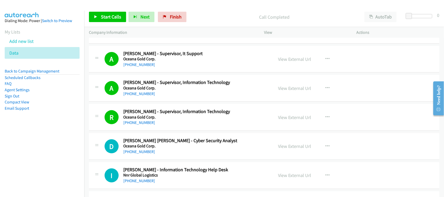
click at [143, 125] on link "+63 917 866 1821" at bounding box center [139, 122] width 32 height 5
click at [142, 154] on link "+63 995 983 8161" at bounding box center [139, 151] width 32 height 5
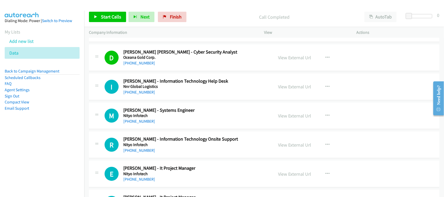
scroll to position [1950, 0]
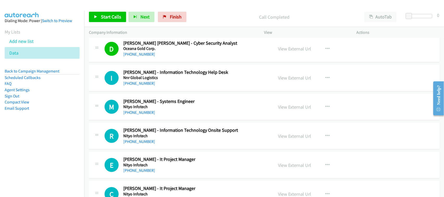
click at [144, 80] on h5 "Nnr Global Logistics" at bounding box center [194, 77] width 143 height 5
click at [143, 84] on link "+63 919 063 0715" at bounding box center [139, 83] width 32 height 5
drag, startPoint x: 134, startPoint y: 118, endPoint x: 136, endPoint y: 116, distance: 3.2
click at [134, 116] on div "+63 949 889 6964" at bounding box center [194, 112] width 143 height 6
click at [137, 113] on link "+63 949 889 6964" at bounding box center [139, 112] width 32 height 5
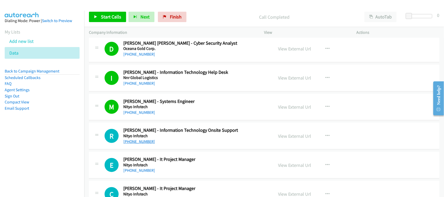
drag, startPoint x: 146, startPoint y: 145, endPoint x: 150, endPoint y: 143, distance: 3.9
click at [146, 144] on link "+63 995 744 5668" at bounding box center [139, 141] width 32 height 5
click at [153, 145] on div "+63 995 744 5668" at bounding box center [194, 141] width 143 height 6
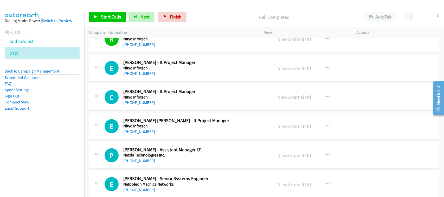
scroll to position [2047, 0]
click at [142, 75] on link "+63 917 688 0347" at bounding box center [139, 72] width 32 height 5
click at [169, 105] on div "+63 932 694 0033" at bounding box center [194, 102] width 143 height 6
click at [284, 71] on link "View External Url" at bounding box center [294, 68] width 33 height 6
click at [128, 104] on link "+63 932 694 0033" at bounding box center [139, 102] width 32 height 5
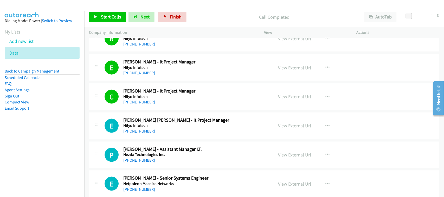
drag, startPoint x: 148, startPoint y: 133, endPoint x: 152, endPoint y: 133, distance: 4.7
click at [148, 133] on link "+63 933 816 2214" at bounding box center [139, 131] width 32 height 5
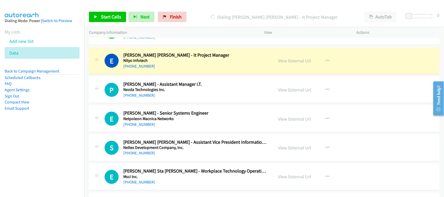
scroll to position [2080, 0]
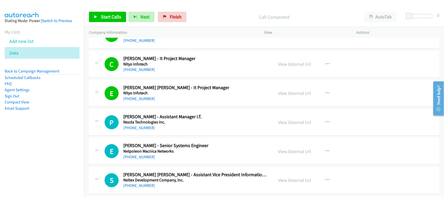
click at [175, 131] on div "+63 917 541 2571" at bounding box center [194, 128] width 143 height 6
click at [148, 130] on link "+63 917 541 2571" at bounding box center [139, 127] width 32 height 5
click at [168, 158] on div "+63 917 423 6412" at bounding box center [194, 157] width 143 height 6
click at [143, 159] on link "+63 917 423 6412" at bounding box center [139, 156] width 32 height 5
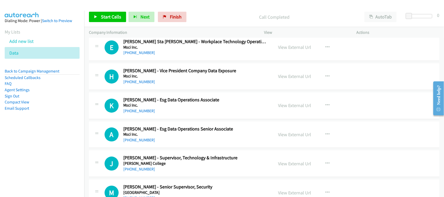
scroll to position [2242, 0]
click at [142, 113] on link "+63 927 964 2130" at bounding box center [139, 110] width 32 height 5
drag, startPoint x: 145, startPoint y: 144, endPoint x: 155, endPoint y: 141, distance: 10.2
click at [145, 142] on link "+63 915 624 3922" at bounding box center [139, 139] width 32 height 5
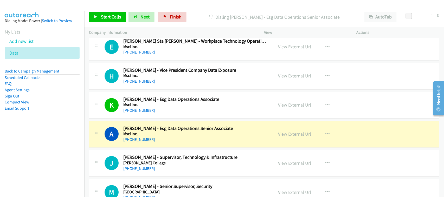
click at [166, 137] on h5 "Msci Inc." at bounding box center [194, 133] width 143 height 5
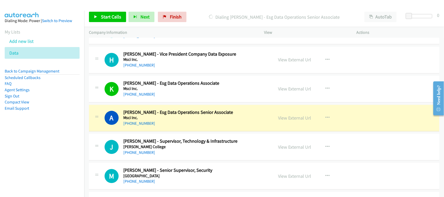
scroll to position [2275, 0]
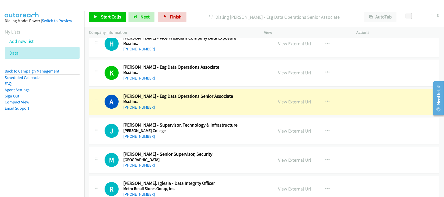
click at [298, 104] on link "View External Url" at bounding box center [294, 102] width 33 height 6
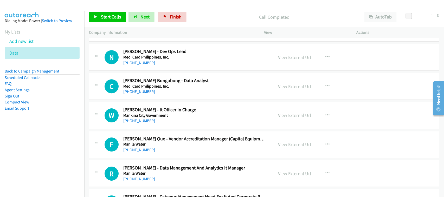
scroll to position [2502, 0]
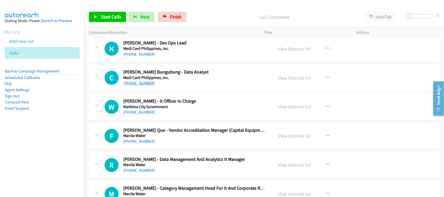
click at [145, 85] on link "+63 917 622 7716" at bounding box center [139, 83] width 32 height 5
click at [155, 101] on div "W Callback Scheduled Wowie Lucas - It Officer In Charge Marikina City Governmen…" at bounding box center [264, 107] width 350 height 27
click at [139, 115] on link "[PHONE_NUMBER]" at bounding box center [139, 112] width 32 height 5
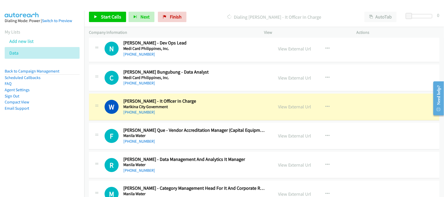
click at [160, 115] on div "[PHONE_NUMBER]" at bounding box center [194, 112] width 143 height 6
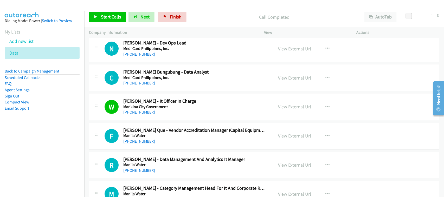
click at [142, 144] on link "[PHONE_NUMBER]" at bounding box center [139, 141] width 32 height 5
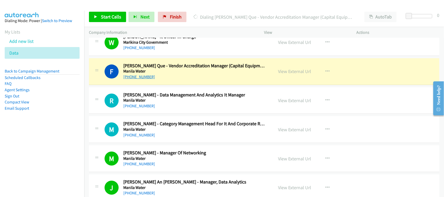
scroll to position [2567, 0]
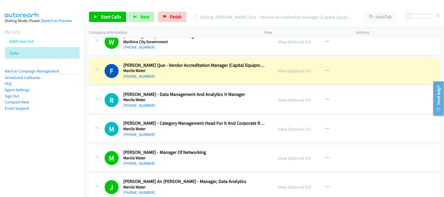
click at [171, 84] on div "F Callback Scheduled Franchela Adamille Que - Vendor Accreditation Manager (Cap…" at bounding box center [264, 71] width 350 height 27
click at [164, 80] on div "[PHONE_NUMBER]" at bounding box center [194, 76] width 143 height 6
click at [174, 131] on h5 "Manila Water" at bounding box center [194, 128] width 143 height 5
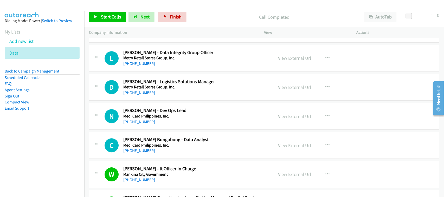
scroll to position [2437, 0]
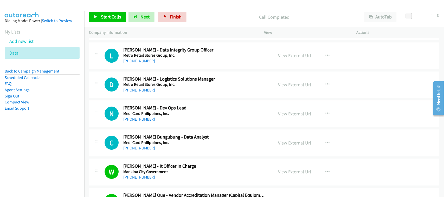
click at [145, 121] on link "+63 956 853 4856" at bounding box center [139, 119] width 32 height 5
click at [168, 116] on h5 "Medi Card Philippines, Inc." at bounding box center [194, 113] width 143 height 5
click at [161, 134] on div "C Callback Scheduled Clarissa Bungubung - Data Analyst Medi Card Philippines, I…" at bounding box center [264, 142] width 350 height 27
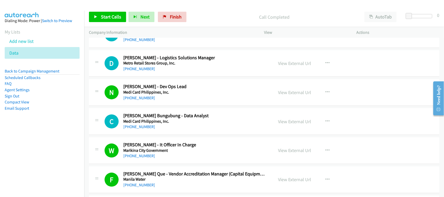
scroll to position [2470, 0]
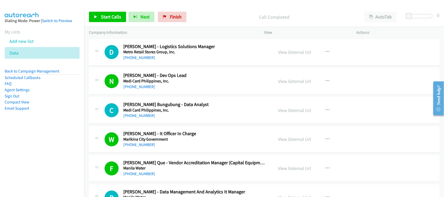
click at [133, 118] on link "+63 917 622 7716" at bounding box center [139, 115] width 32 height 5
click at [164, 61] on div "+63 923 333 2666" at bounding box center [194, 58] width 143 height 6
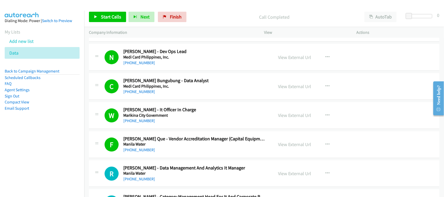
scroll to position [2567, 0]
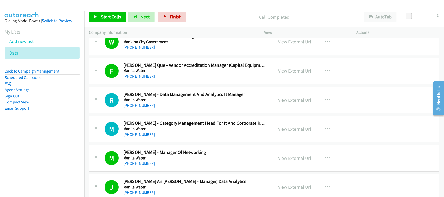
click at [135, 106] on div "+63 969 403 0109" at bounding box center [194, 105] width 143 height 6
click at [143, 107] on link "+63 969 403 0109" at bounding box center [139, 105] width 32 height 5
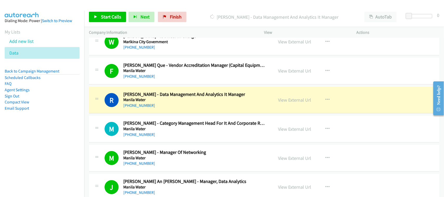
drag, startPoint x: 173, startPoint y: 109, endPoint x: 236, endPoint y: 116, distance: 63.2
click at [173, 109] on div "+63 969 403 0109" at bounding box center [194, 105] width 143 height 6
click at [296, 103] on link "View External Url" at bounding box center [294, 100] width 33 height 6
